Goal: Task Accomplishment & Management: Manage account settings

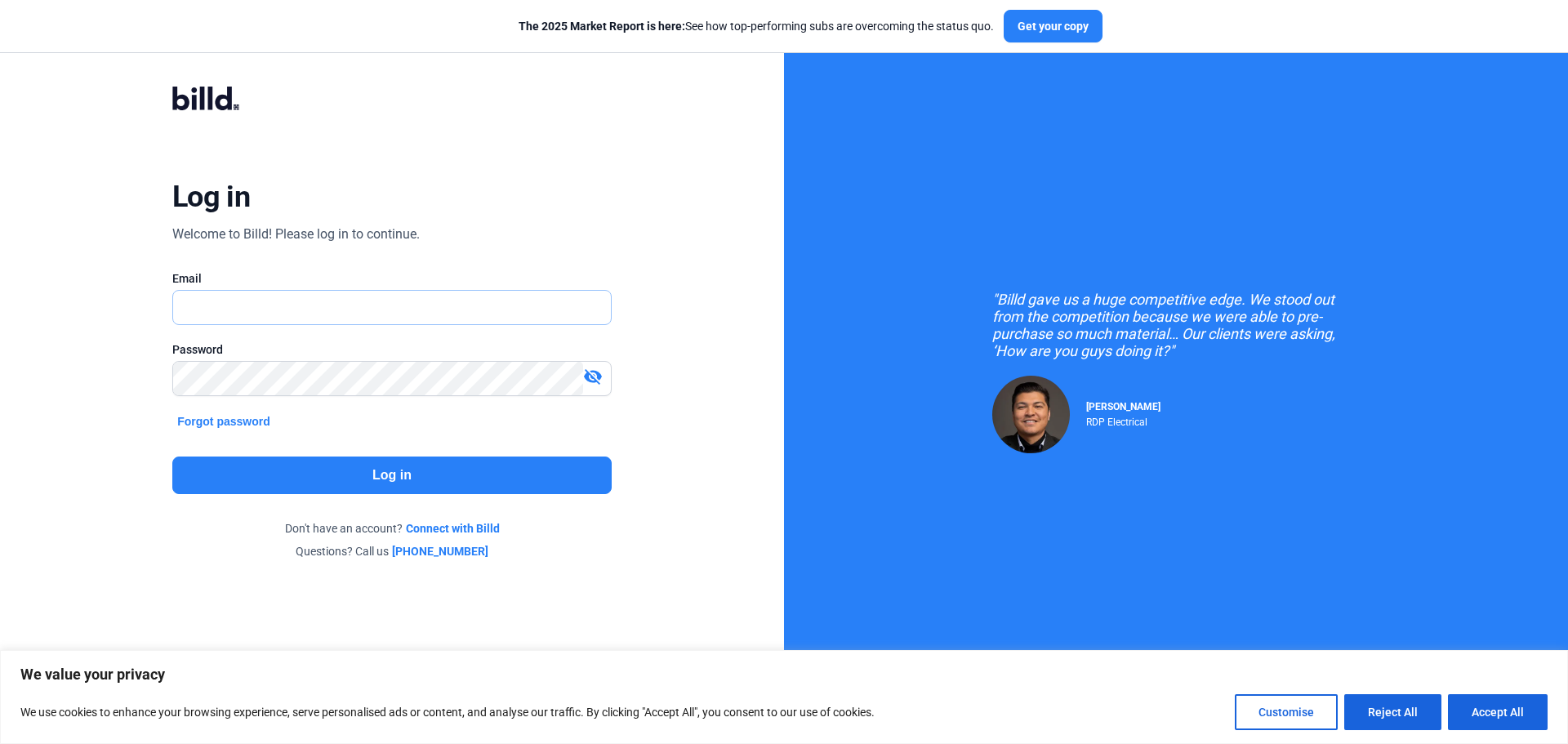
drag, startPoint x: 0, startPoint y: 0, endPoint x: 439, endPoint y: 306, distance: 535.1
click at [439, 306] on input "text" at bounding box center [382, 308] width 420 height 33
click at [218, 313] on input "text" at bounding box center [382, 308] width 420 height 33
paste input "[PERSON_NAME][EMAIL_ADDRESS][DOMAIN_NAME]"
type input "[PERSON_NAME][EMAIL_ADDRESS][DOMAIN_NAME]"
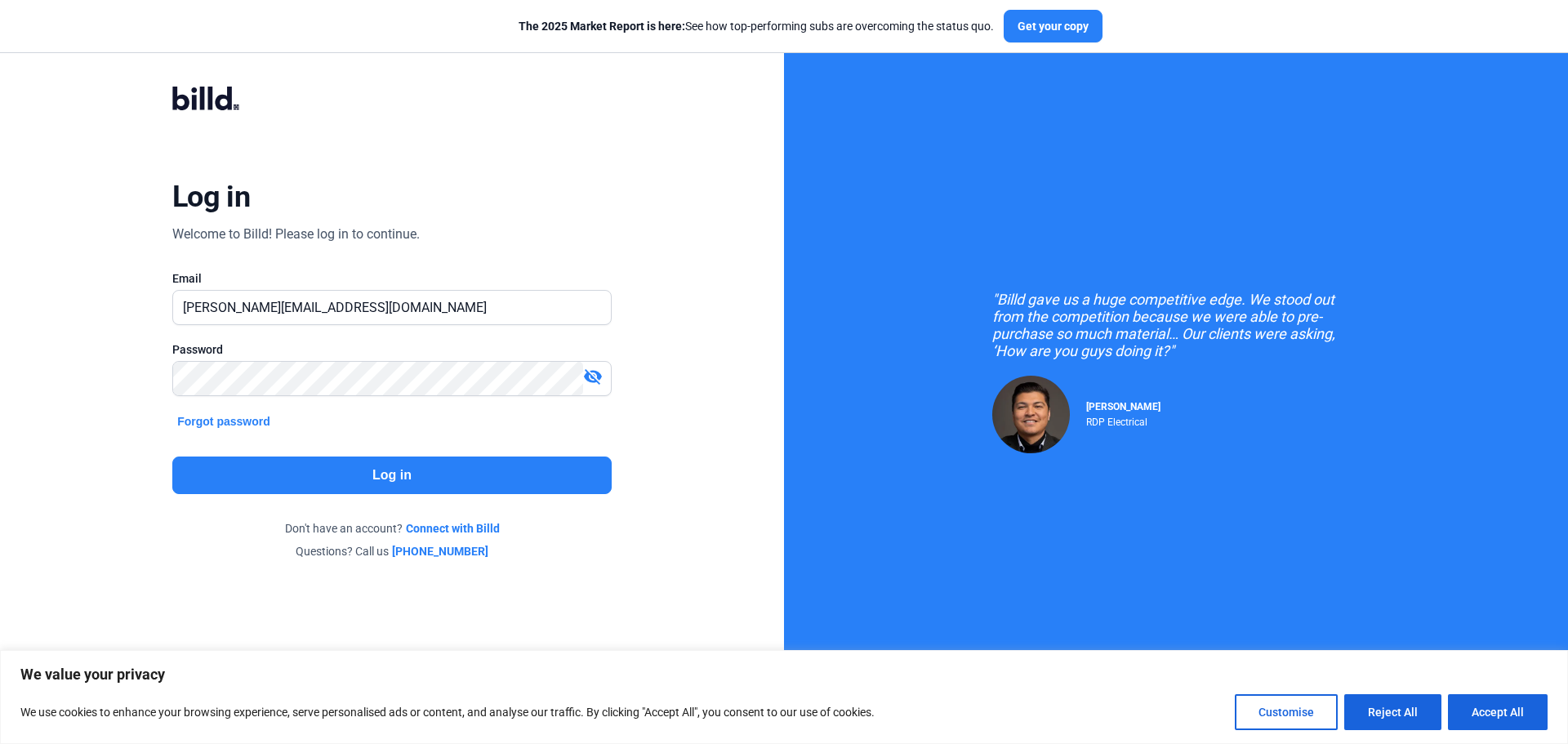
click at [347, 477] on button "Log in" at bounding box center [391, 476] width 439 height 37
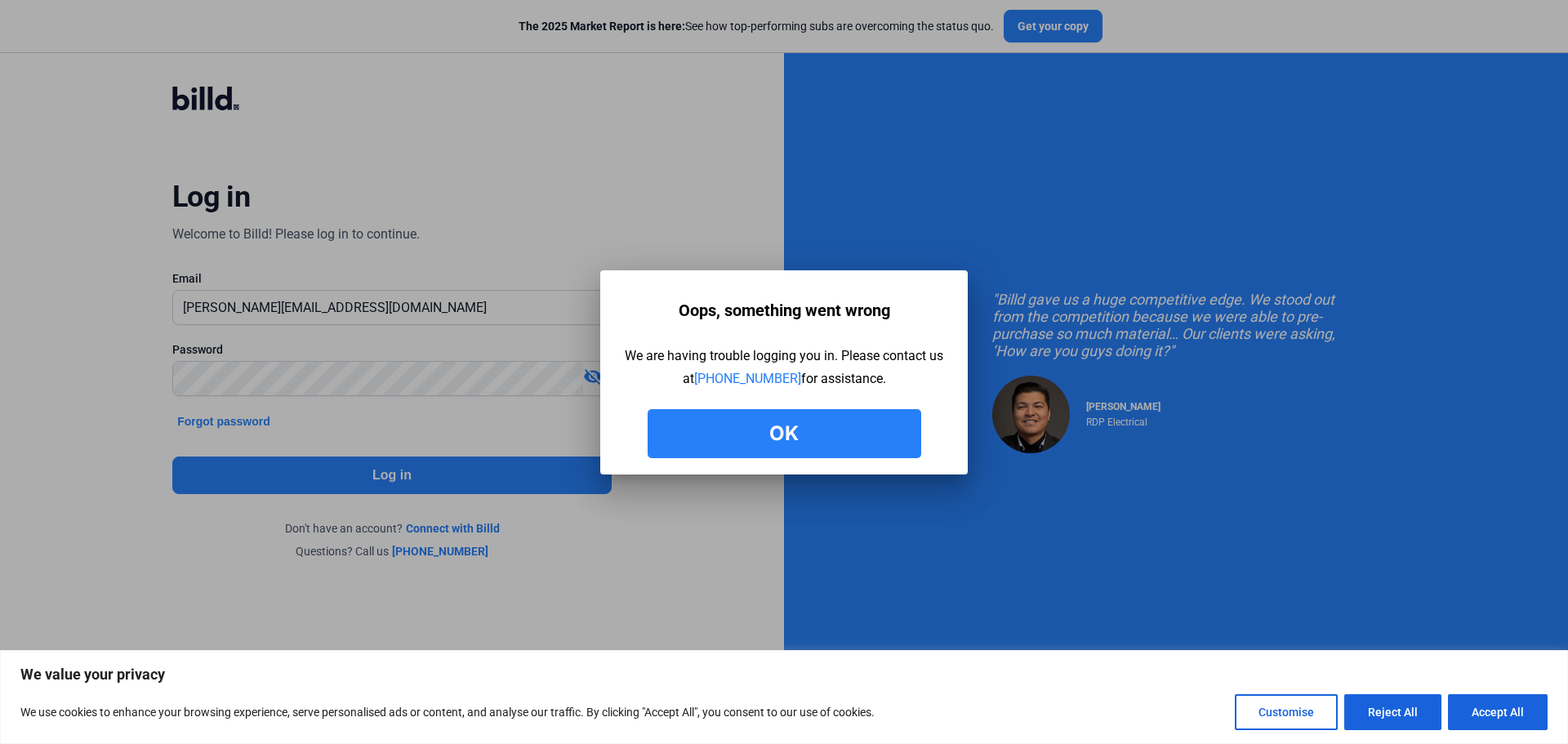
click at [857, 442] on button "Ok" at bounding box center [784, 433] width 273 height 49
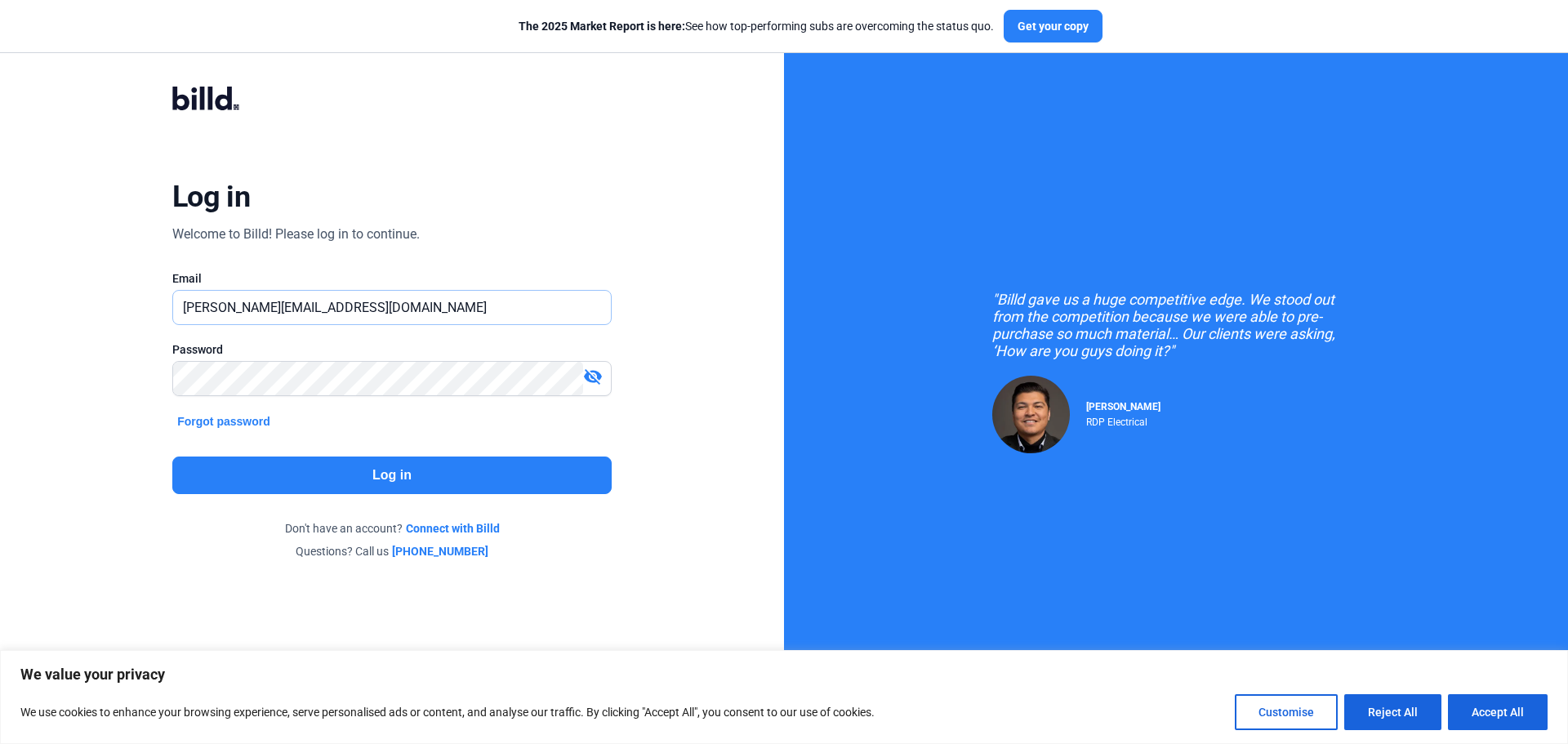
click at [356, 304] on input "[PERSON_NAME][EMAIL_ADDRESS][DOMAIN_NAME]" at bounding box center [382, 308] width 420 height 33
paste input "Keystone1!"
click at [413, 307] on input "Keystone1!" at bounding box center [382, 308] width 420 height 33
type input "[PERSON_NAME][EMAIL_ADDRESS][DOMAIN_NAME]"
click at [430, 463] on button "Log in" at bounding box center [391, 476] width 439 height 37
